Goal: Navigation & Orientation: Find specific page/section

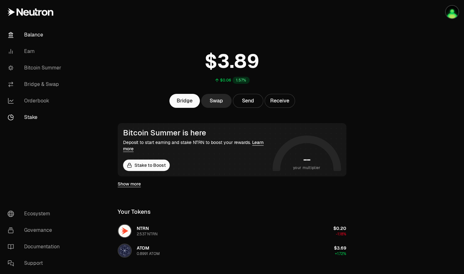
click at [33, 117] on link "Stake" at bounding box center [36, 117] width 66 height 16
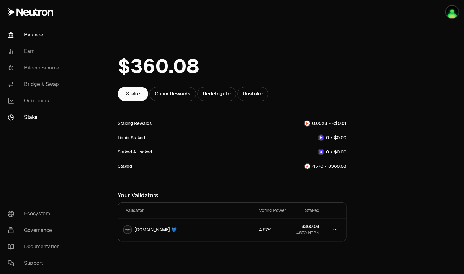
click at [33, 35] on link "Balance" at bounding box center [36, 35] width 66 height 16
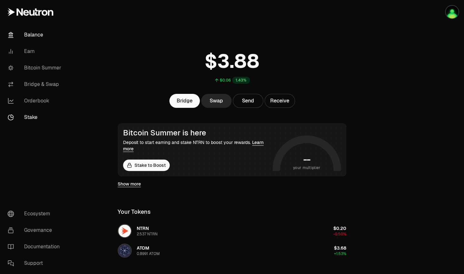
click at [30, 115] on link "Stake" at bounding box center [36, 117] width 66 height 16
